Goal: Task Accomplishment & Management: Complete application form

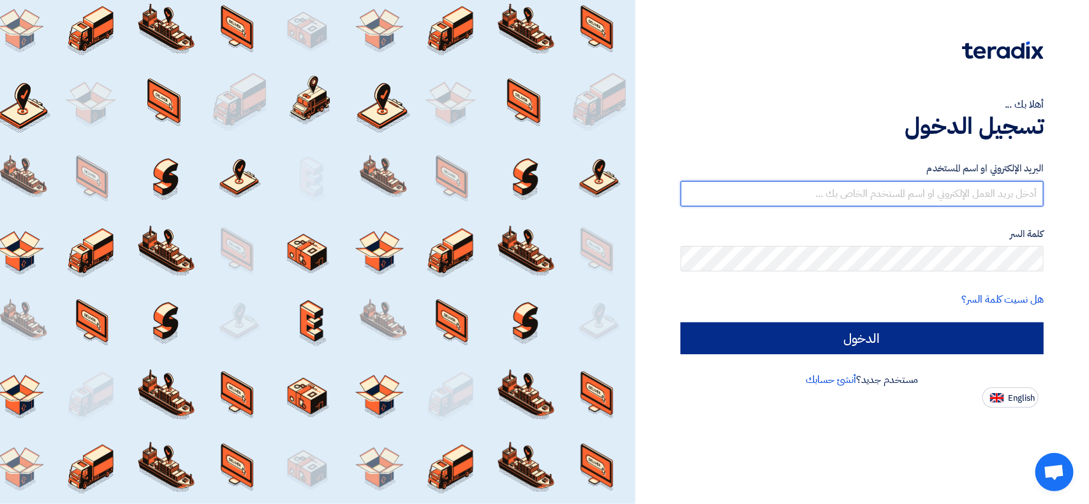
type input "[EMAIL_ADDRESS][DOMAIN_NAME]"
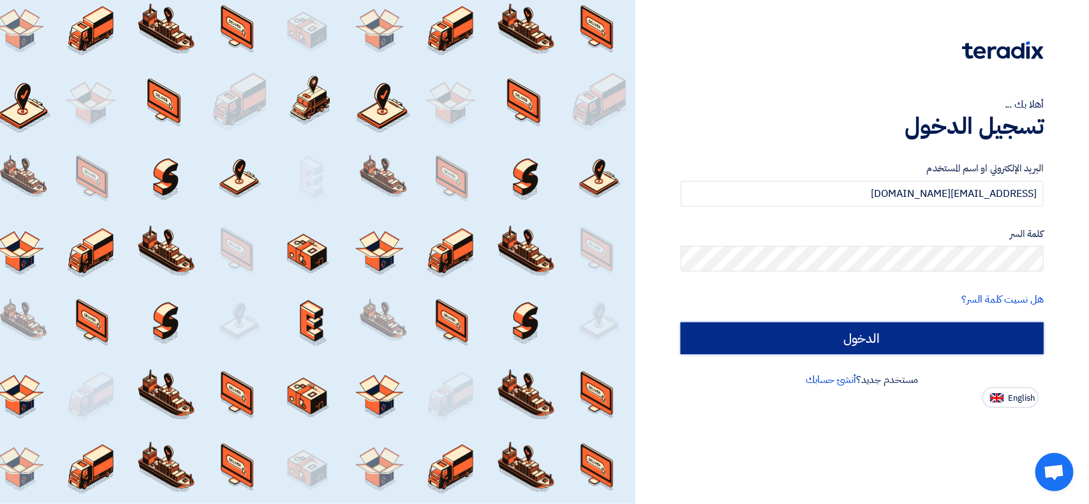
click at [792, 326] on input "الدخول" at bounding box center [861, 339] width 363 height 32
type input "Sign in"
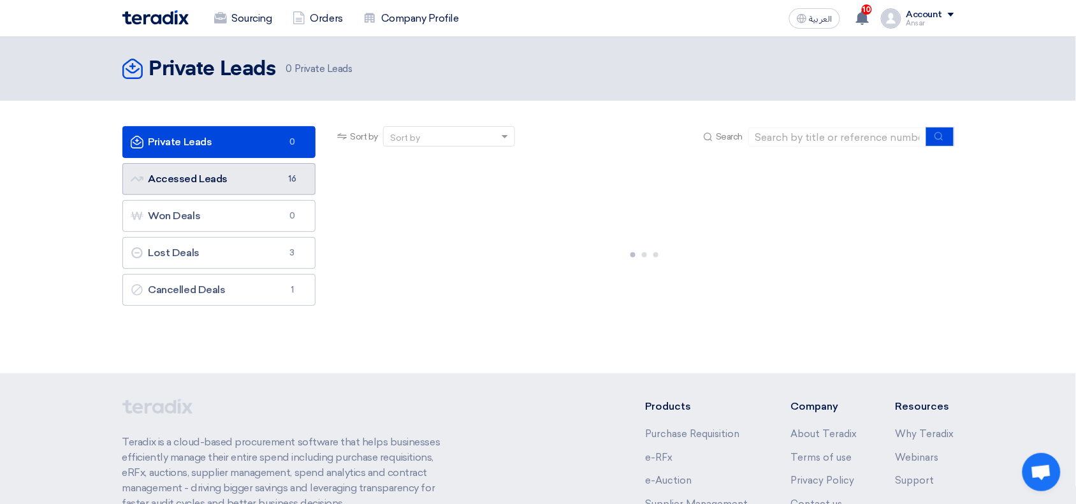
click at [182, 175] on link "Accessed Leads Accessed Leads 16" at bounding box center [219, 179] width 194 height 32
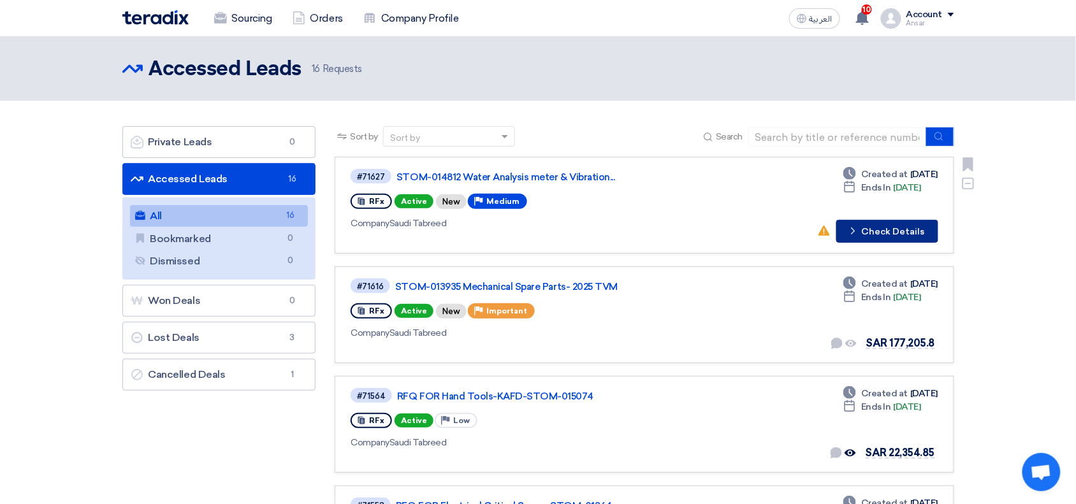
click at [879, 226] on button "Check details Check Details" at bounding box center [888, 231] width 102 height 23
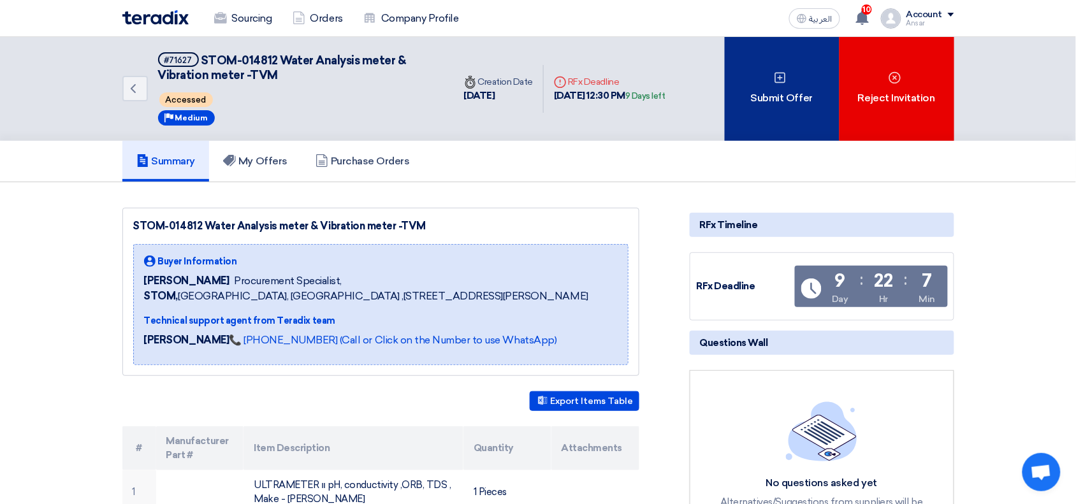
click at [766, 46] on div "Submit Offer" at bounding box center [782, 89] width 115 height 104
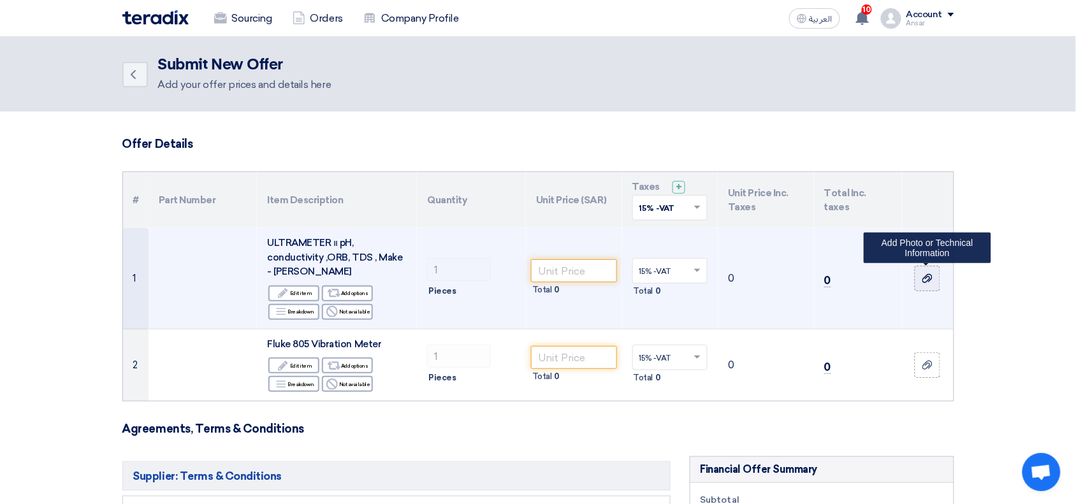
click at [925, 279] on icon at bounding box center [928, 279] width 10 height 10
click at [0, 0] on input "file" at bounding box center [0, 0] width 0 height 0
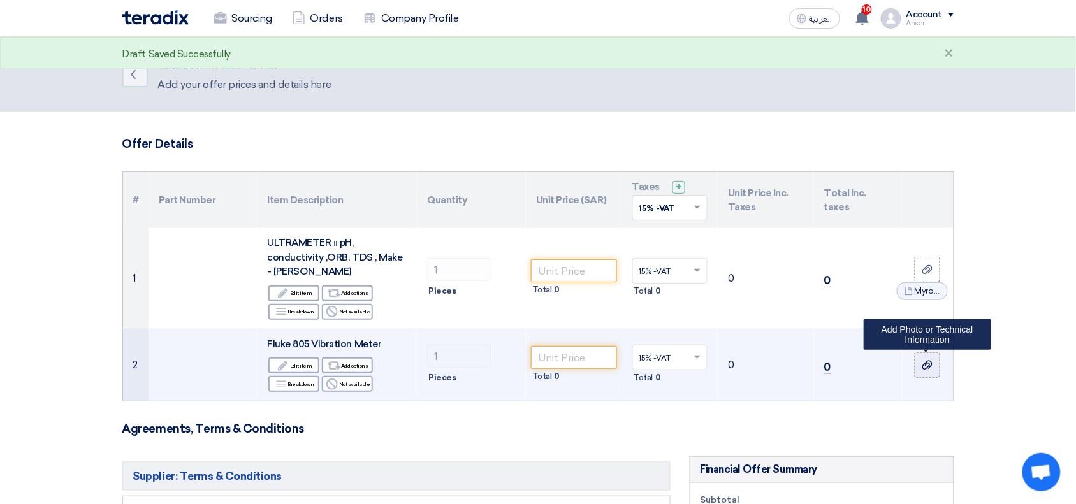
click at [923, 362] on icon at bounding box center [928, 365] width 10 height 10
click at [0, 0] on input "file" at bounding box center [0, 0] width 0 height 0
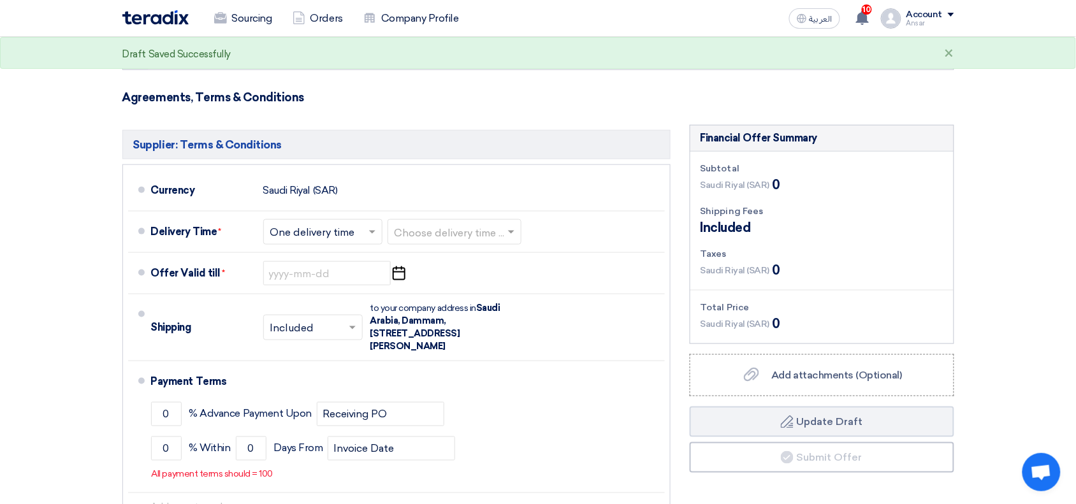
scroll to position [395, 0]
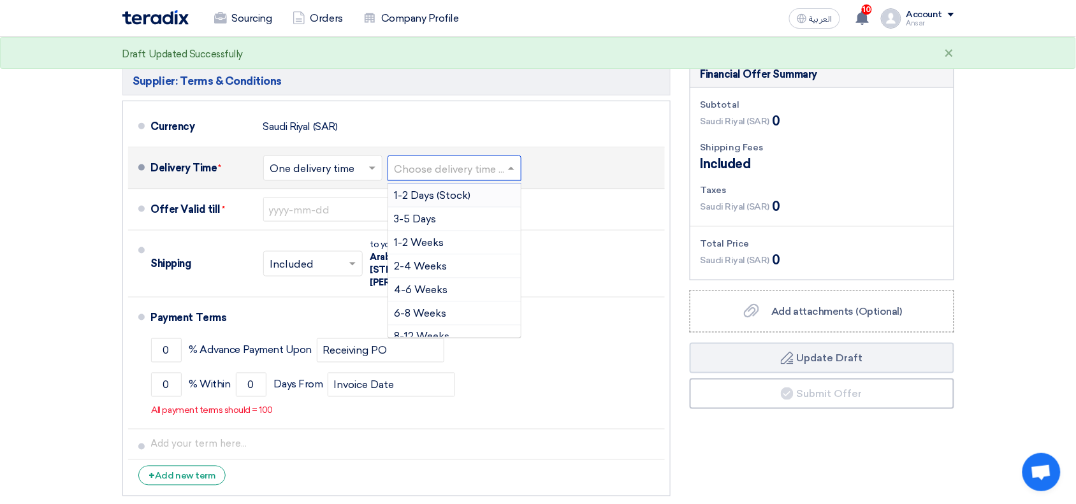
click at [428, 170] on input "text" at bounding box center [455, 170] width 121 height 18
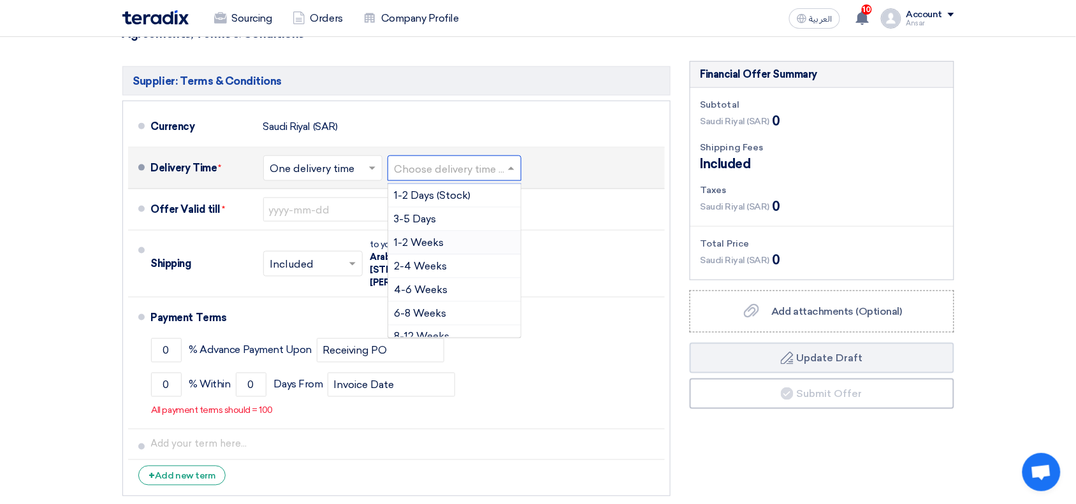
click at [445, 240] on div "1-2 Weeks" at bounding box center [454, 243] width 133 height 24
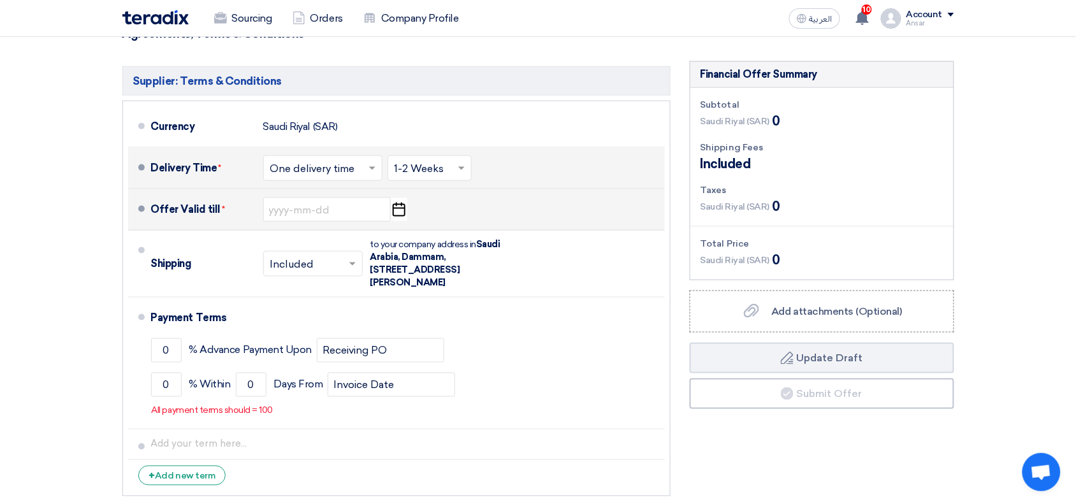
click at [402, 216] on icon "Pick a date" at bounding box center [398, 209] width 17 height 23
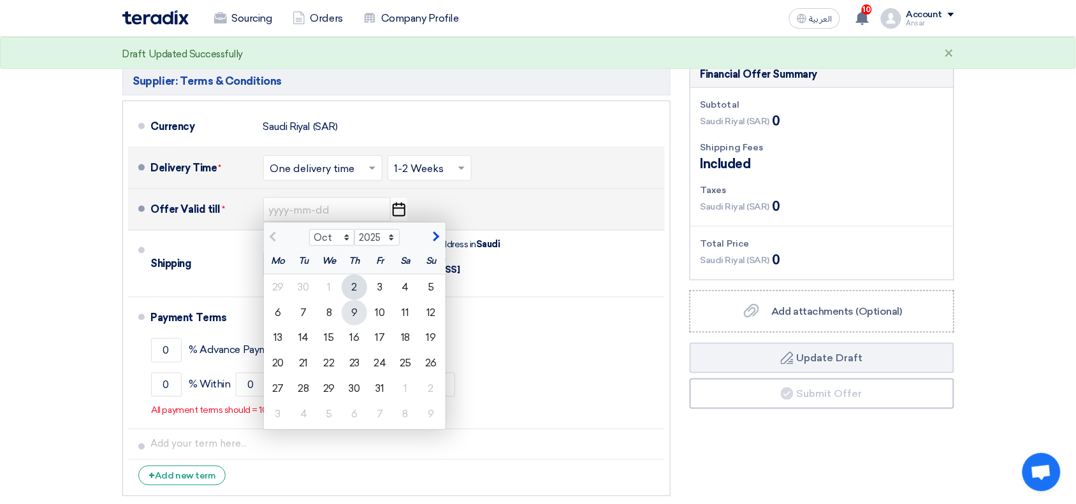
click at [362, 313] on div "9" at bounding box center [355, 313] width 26 height 26
type input "[DATE]"
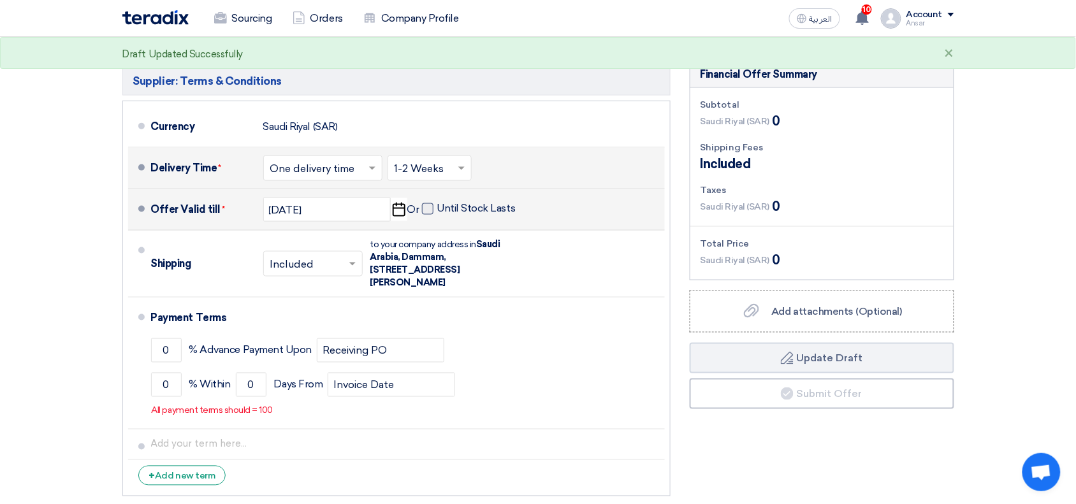
click at [455, 205] on label "Until Stock Lasts" at bounding box center [469, 208] width 94 height 13
click at [455, 205] on input "Until Stock Lasts" at bounding box center [477, 214] width 81 height 24
checkbox input "true"
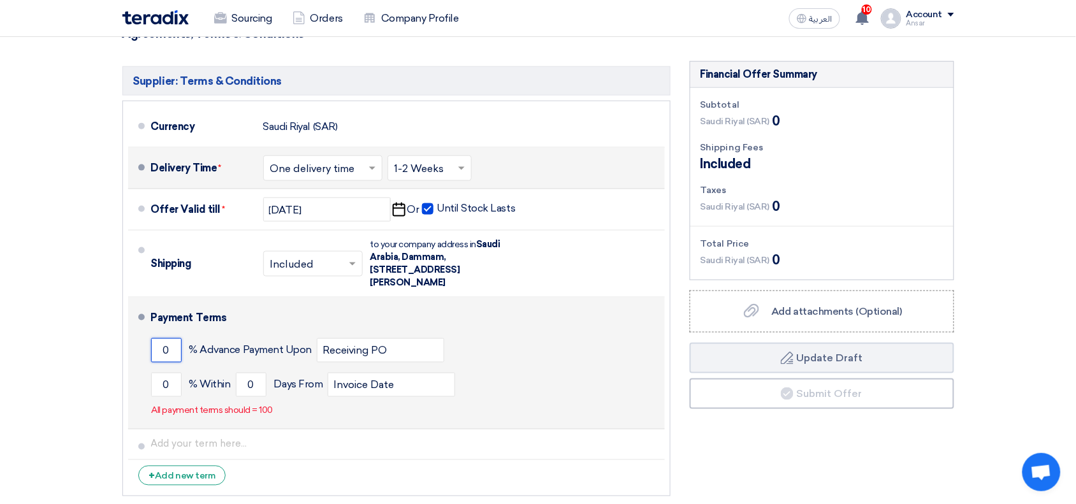
click at [160, 353] on input "0" at bounding box center [166, 351] width 31 height 24
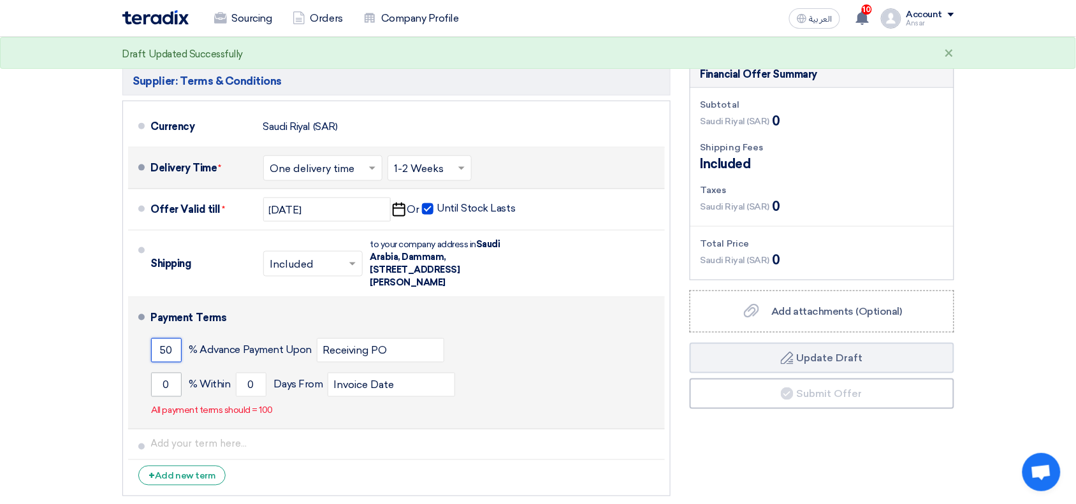
type input "50"
click at [161, 393] on input "0" at bounding box center [166, 385] width 31 height 24
type input "50"
click at [256, 388] on input "0" at bounding box center [251, 385] width 31 height 24
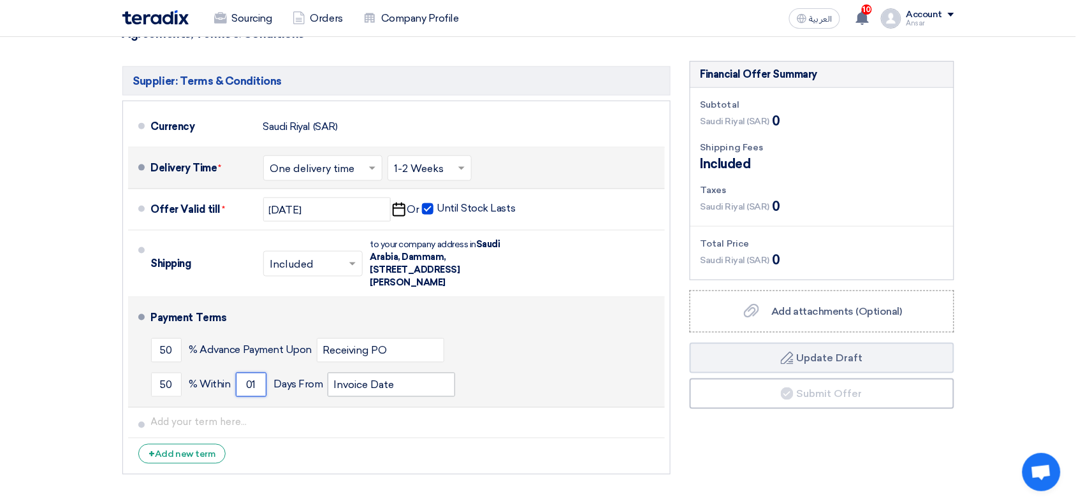
type input "01"
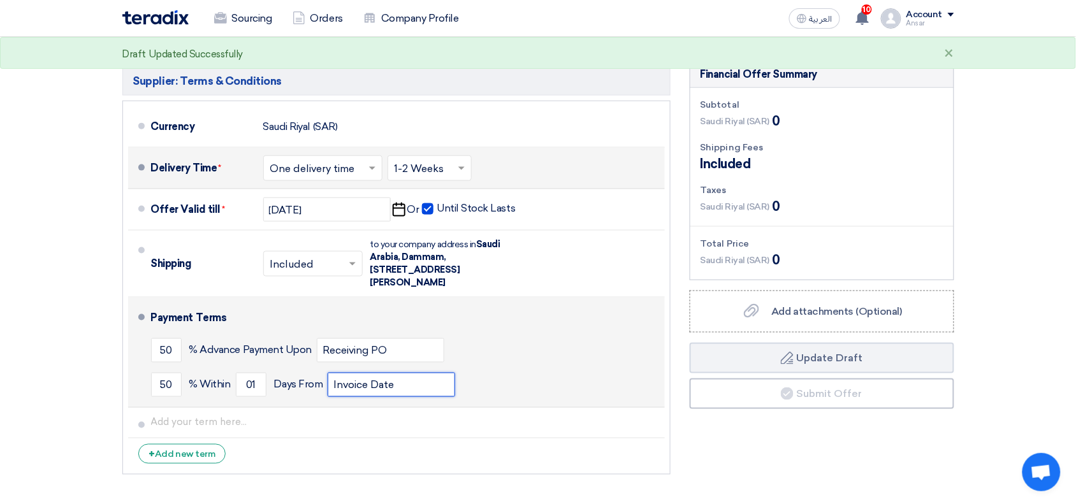
drag, startPoint x: 368, startPoint y: 385, endPoint x: 206, endPoint y: 384, distance: 162.0
click at [206, 384] on div "50 % [DATE] From Invoice Date" at bounding box center [405, 385] width 509 height 34
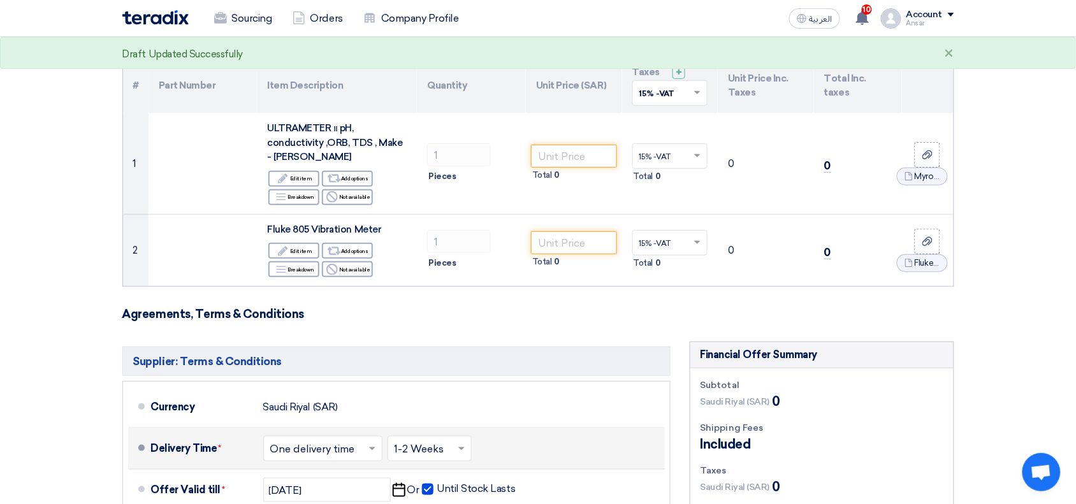
scroll to position [112, 0]
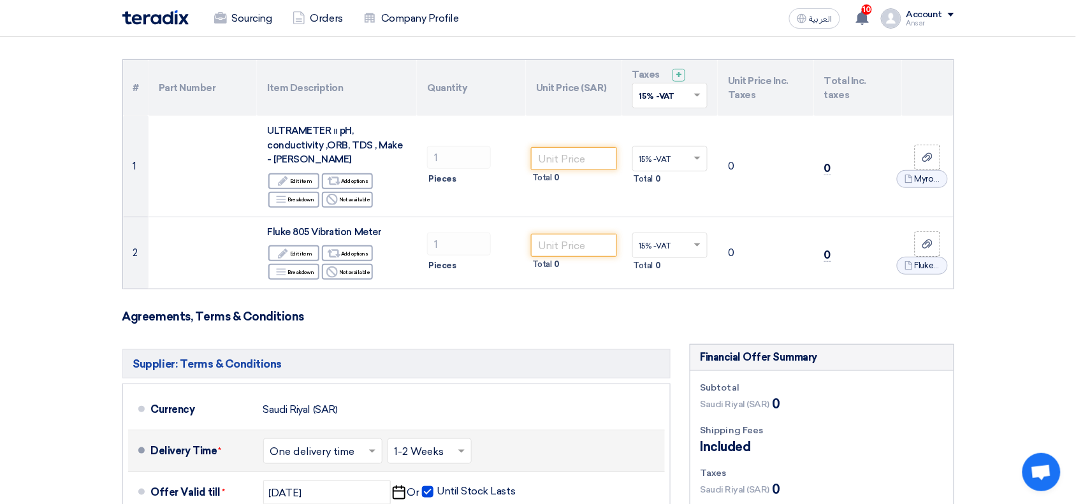
type input "Delivery Date"
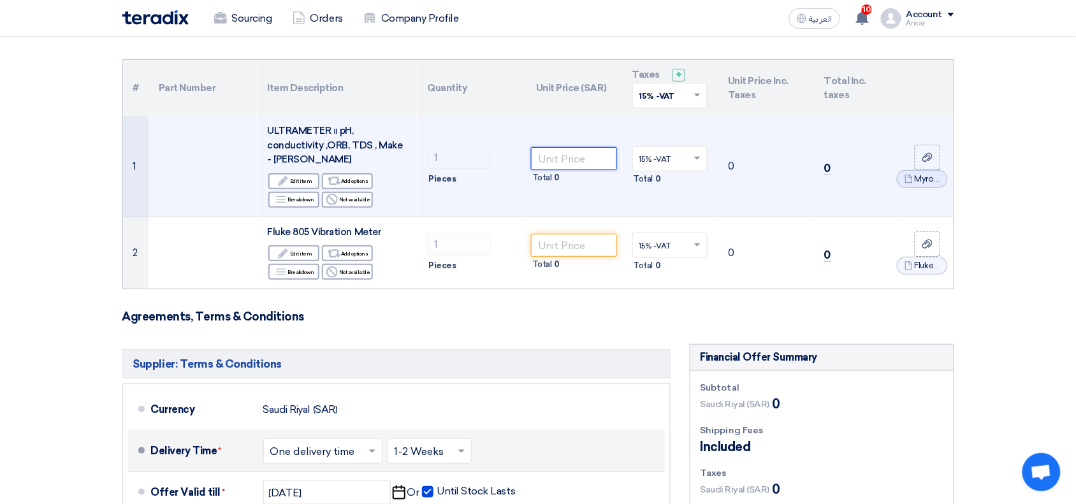
click at [569, 155] on input "number" at bounding box center [574, 158] width 86 height 23
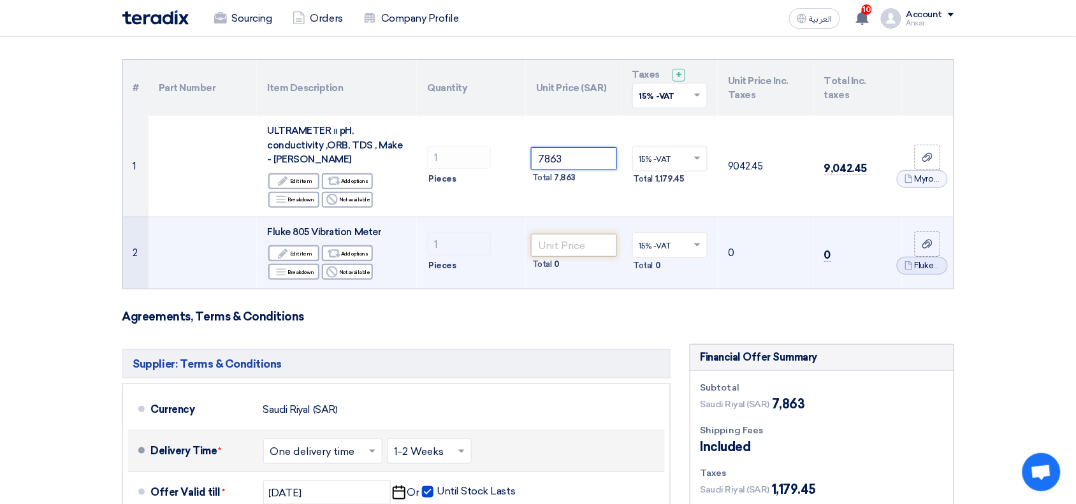
type input "7863"
click at [569, 240] on input "number" at bounding box center [574, 245] width 86 height 23
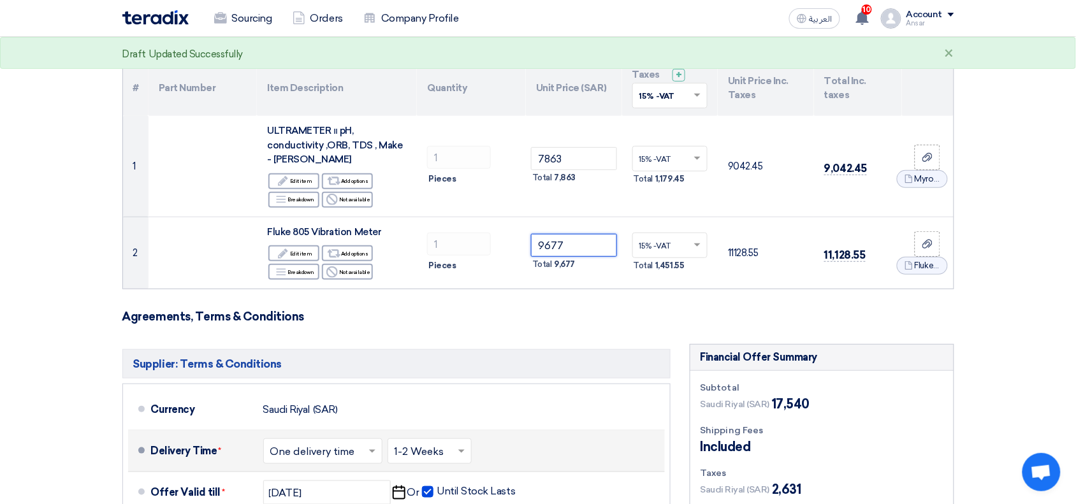
type input "9677"
click at [988, 329] on section "Offer Details # Part Number Item Description Quantity Unit Price (SAR) Taxes + …" at bounding box center [538, 402] width 1076 height 806
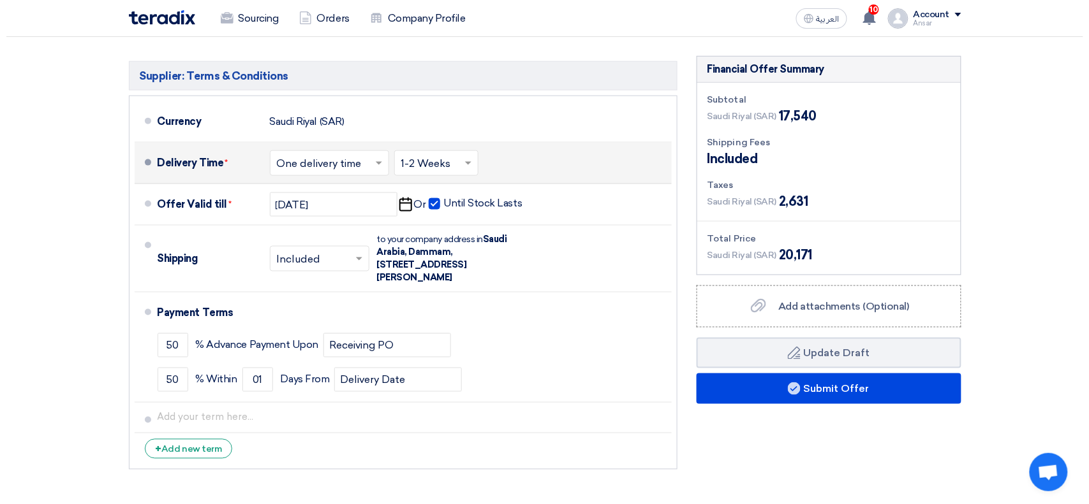
scroll to position [494, 0]
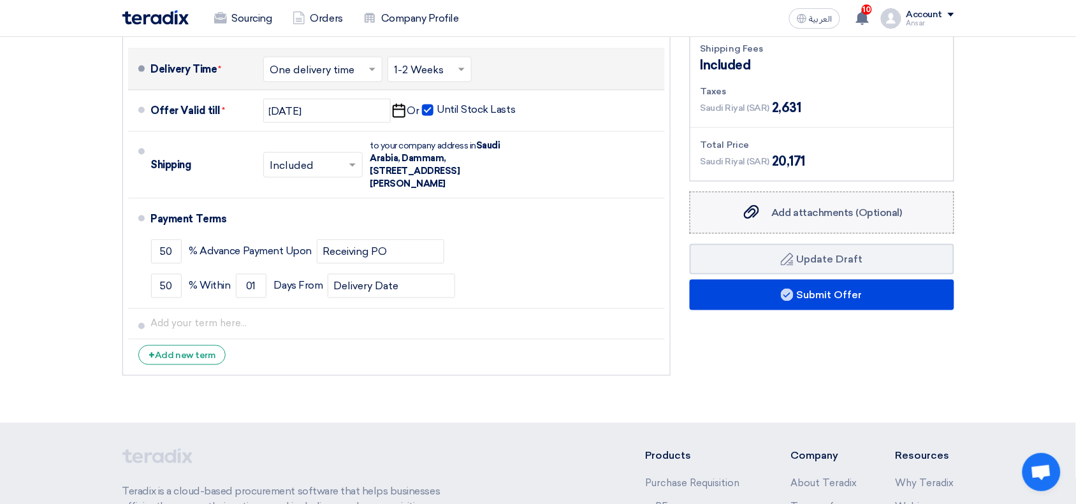
click at [842, 215] on span "Add attachments (Optional)" at bounding box center [837, 213] width 131 height 12
click at [0, 0] on input "Add attachments (Optional) Add attachments (Optional)" at bounding box center [0, 0] width 0 height 0
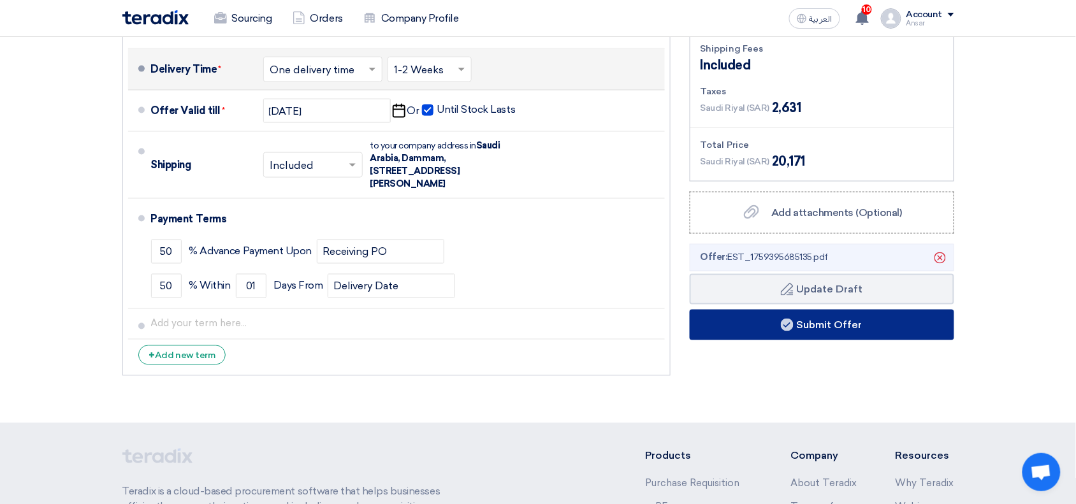
click at [753, 327] on button "Submit Offer" at bounding box center [822, 325] width 265 height 31
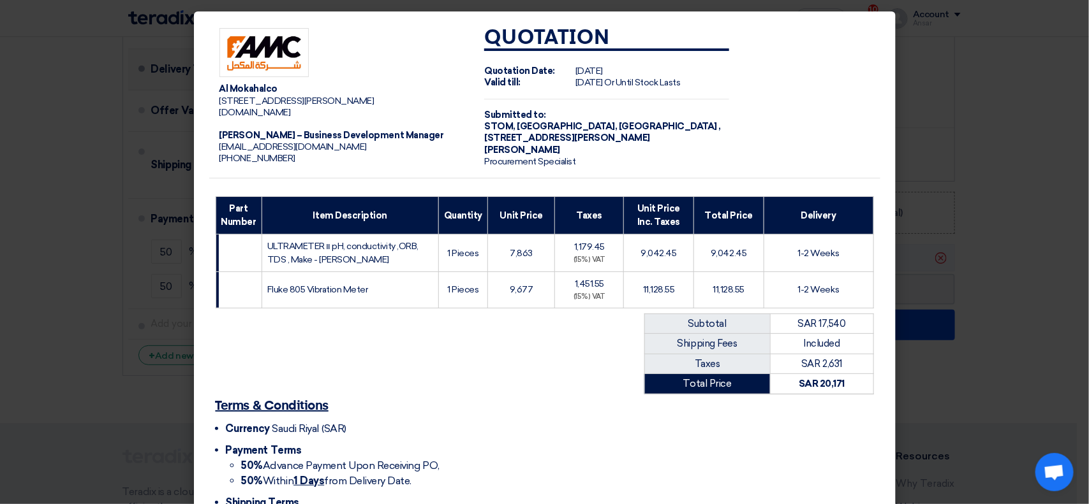
scroll to position [158, 0]
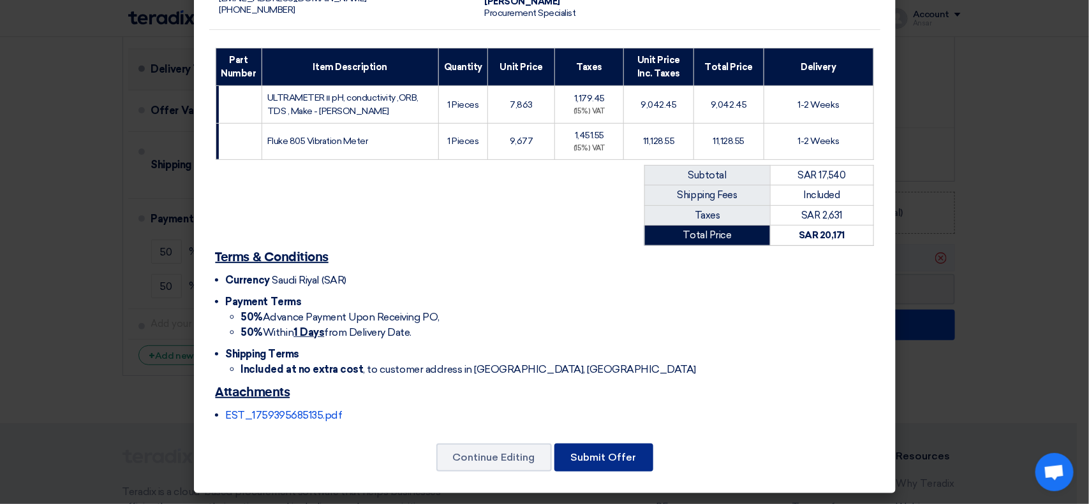
click at [617, 454] on button "Submit Offer" at bounding box center [603, 458] width 99 height 28
